Goal: Task Accomplishment & Management: Use online tool/utility

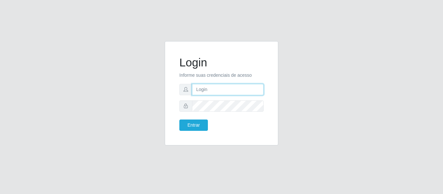
click at [201, 87] on input "text" at bounding box center [228, 89] width 72 height 11
type input "[PERSON_NAME][EMAIL_ADDRESS][DOMAIN_NAME]"
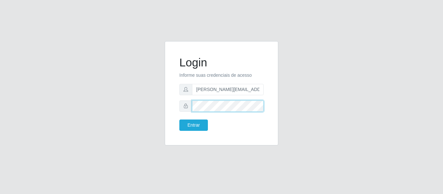
click at [179, 120] on button "Entrar" at bounding box center [193, 125] width 29 height 11
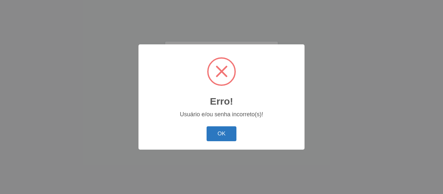
click at [235, 137] on button "OK" at bounding box center [222, 134] width 30 height 15
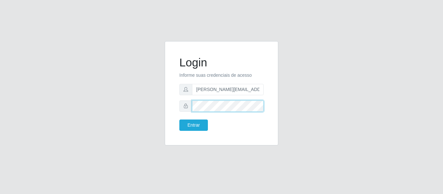
click at [179, 120] on button "Entrar" at bounding box center [193, 125] width 29 height 11
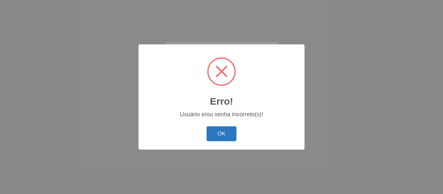
click at [226, 132] on button "OK" at bounding box center [222, 134] width 30 height 15
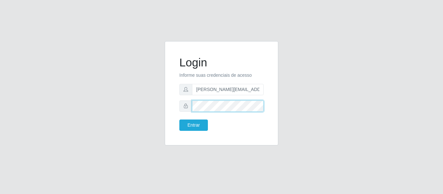
click at [179, 120] on button "Entrar" at bounding box center [193, 125] width 29 height 11
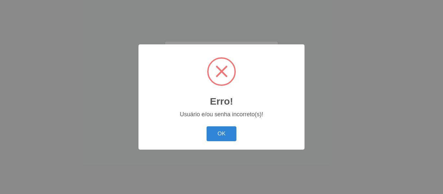
click at [226, 132] on button "OK" at bounding box center [222, 134] width 30 height 15
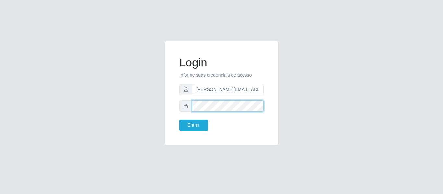
click at [179, 120] on button "Entrar" at bounding box center [193, 125] width 29 height 11
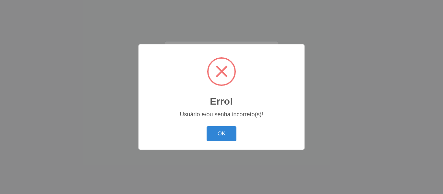
click at [226, 132] on button "OK" at bounding box center [222, 134] width 30 height 15
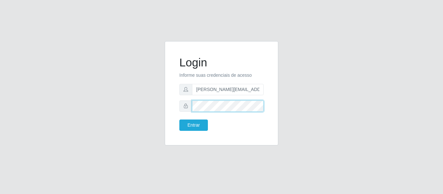
click at [179, 120] on button "Entrar" at bounding box center [193, 125] width 29 height 11
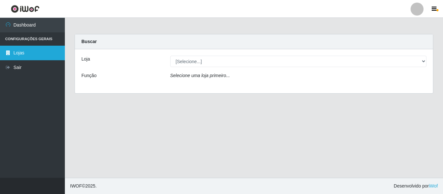
click at [26, 56] on link "Lojas" at bounding box center [32, 53] width 65 height 15
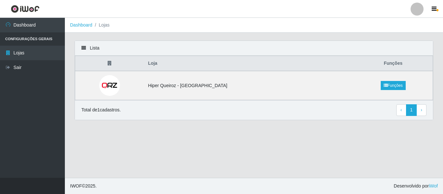
click at [31, 38] on li "Configurações Gerais" at bounding box center [32, 38] width 65 height 13
click at [32, 42] on li "Configurações Gerais" at bounding box center [32, 38] width 65 height 13
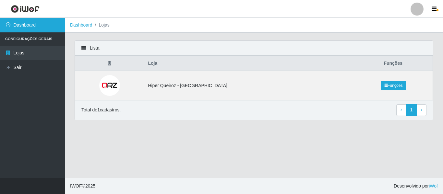
click at [34, 20] on link "Dashboard" at bounding box center [32, 25] width 65 height 15
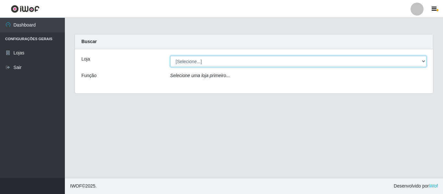
click at [214, 58] on select "[Selecione...] Hiper Queiroz - [GEOGRAPHIC_DATA]" at bounding box center [298, 61] width 257 height 11
select select "497"
click at [170, 56] on select "[Selecione...] Hiper Queiroz - [GEOGRAPHIC_DATA]" at bounding box center [298, 61] width 257 height 11
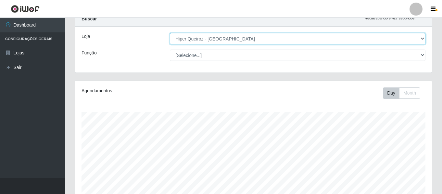
scroll to position [32, 0]
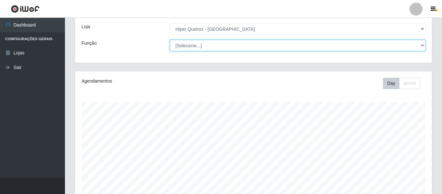
click at [184, 49] on select "[Selecione...] ASG ASG + ASG ++ Embalador Embalador + Embalador ++ Operador de …" at bounding box center [297, 45] width 255 height 11
click at [170, 40] on select "[Selecione...] ASG ASG + ASG ++ Embalador Embalador + Embalador ++ Operador de …" at bounding box center [297, 45] width 255 height 11
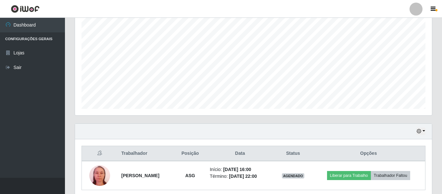
scroll to position [150, 0]
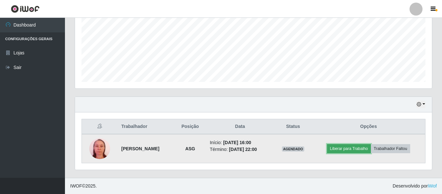
click at [353, 147] on button "Liberar para Trabalho" at bounding box center [349, 148] width 44 height 9
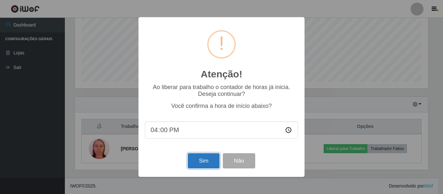
click at [197, 165] on button "Sim" at bounding box center [203, 160] width 31 height 15
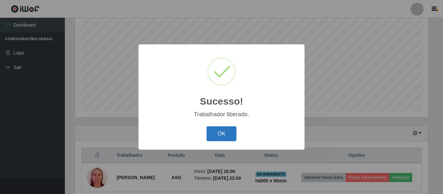
click at [219, 138] on button "OK" at bounding box center [222, 134] width 30 height 15
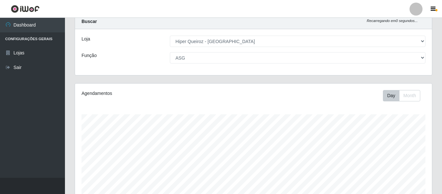
scroll to position [0, 0]
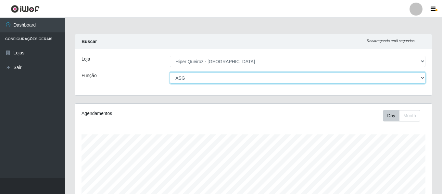
click at [197, 78] on select "[Selecione...] ASG ASG + ASG ++ Embalador Embalador + Embalador ++ Operador de …" at bounding box center [297, 77] width 255 height 11
click at [170, 72] on select "[Selecione...] ASG ASG + ASG ++ Embalador Embalador + Embalador ++ Operador de …" at bounding box center [297, 77] width 255 height 11
click at [212, 80] on select "[Selecione...] ASG ASG + ASG ++ Embalador Embalador + Embalador ++ Operador de …" at bounding box center [297, 77] width 255 height 11
select select "86"
click at [170, 72] on select "[Selecione...] ASG ASG + ASG ++ Embalador Embalador + Embalador ++ Operador de …" at bounding box center [297, 77] width 255 height 11
